Goal: Task Accomplishment & Management: Use online tool/utility

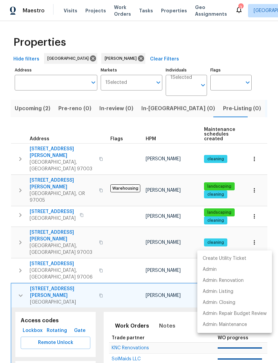
scroll to position [0, 98]
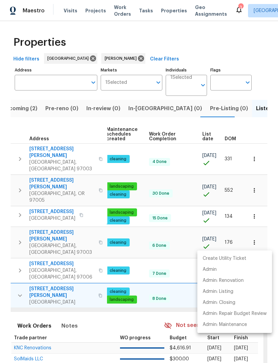
click at [84, 98] on div at bounding box center [139, 181] width 278 height 363
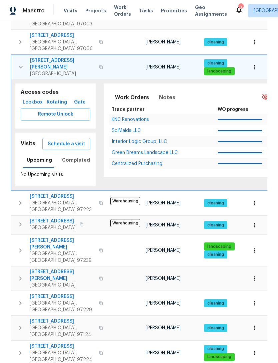
scroll to position [0, 0]
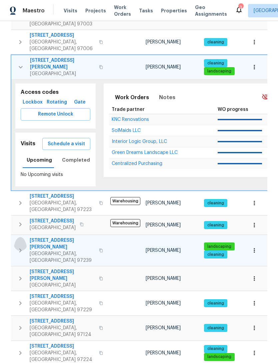
click at [22, 246] on icon "button" at bounding box center [20, 250] width 8 height 8
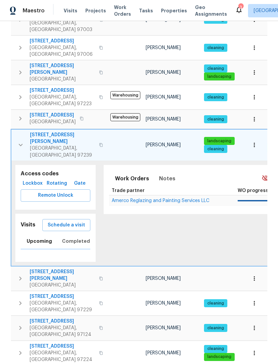
scroll to position [223, 0]
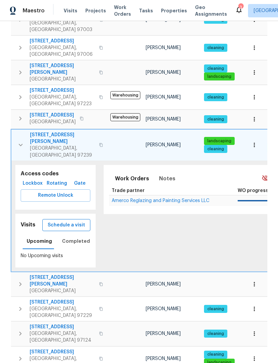
click at [72, 221] on span "Schedule a visit" at bounding box center [66, 225] width 37 height 8
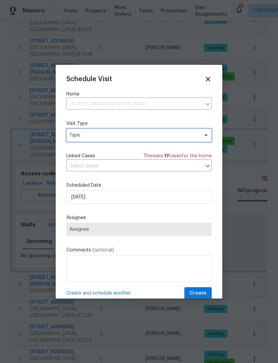
click at [117, 135] on span "Type" at bounding box center [134, 135] width 130 height 7
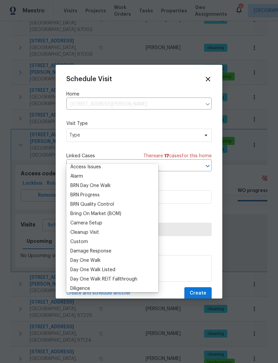
scroll to position [48, 0]
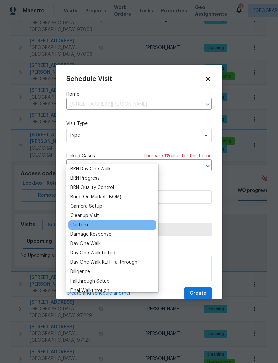
click at [82, 222] on div "Custom" at bounding box center [79, 225] width 18 height 7
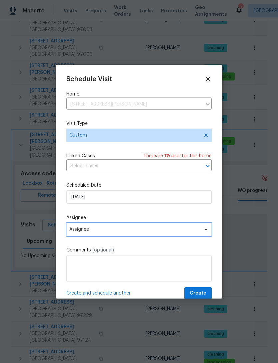
click at [110, 231] on span "Assignee" at bounding box center [134, 229] width 131 height 5
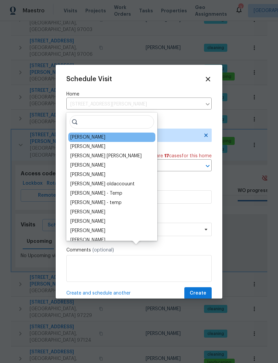
click at [91, 134] on div "[PERSON_NAME]" at bounding box center [87, 137] width 35 height 7
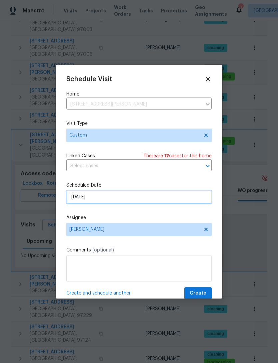
click at [114, 197] on input "[DATE]" at bounding box center [138, 196] width 145 height 13
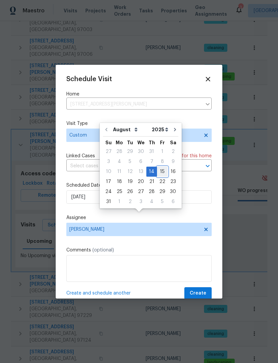
click at [159, 167] on div "15" at bounding box center [162, 171] width 11 height 9
type input "[DATE]"
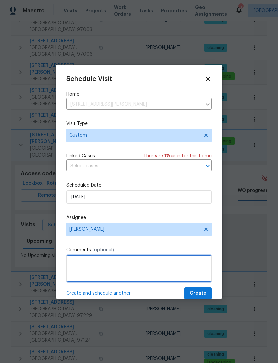
click at [114, 268] on textarea at bounding box center [138, 268] width 145 height 27
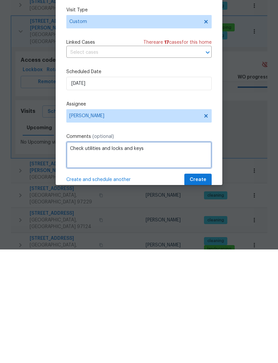
type textarea "Check utilities and locks and keys"
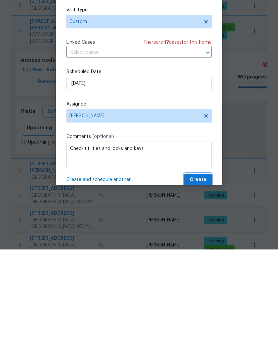
click at [200, 289] on span "Create" at bounding box center [198, 293] width 17 height 8
